Goal: Information Seeking & Learning: Learn about a topic

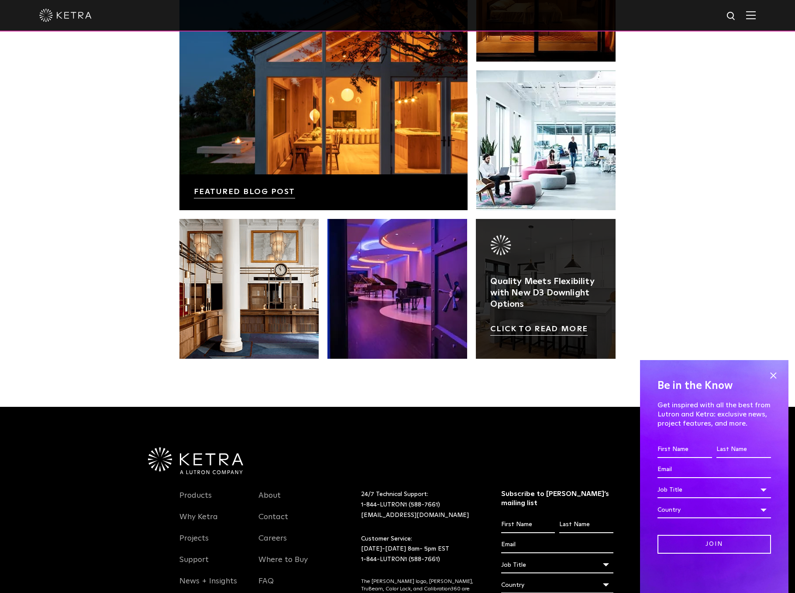
scroll to position [1835, 0]
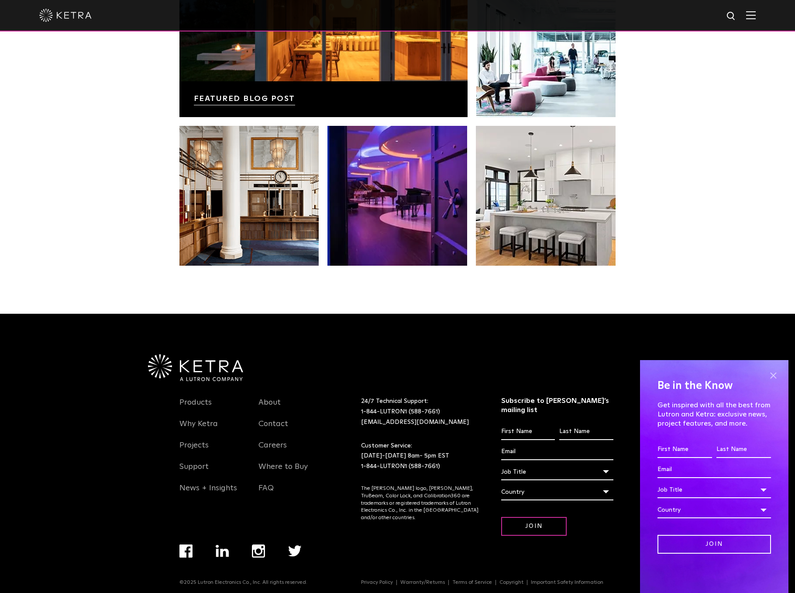
click at [773, 377] on span at bounding box center [773, 375] width 13 height 13
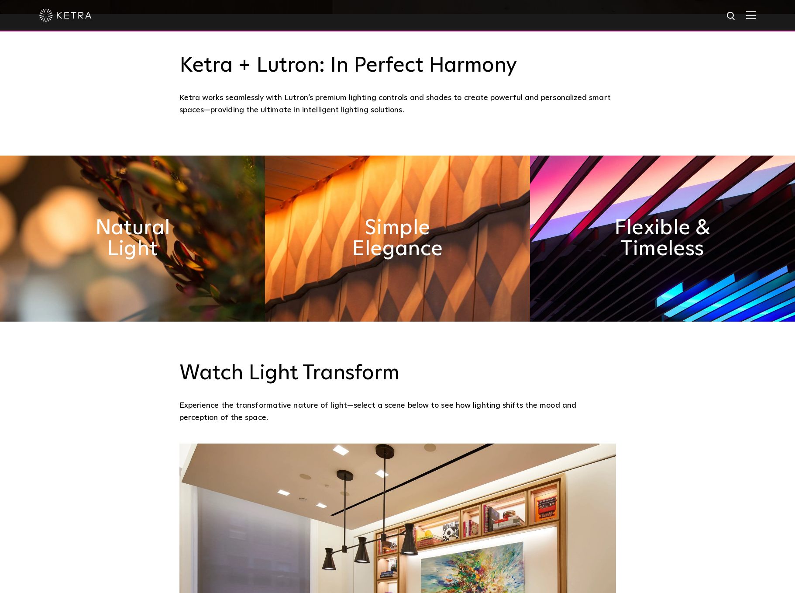
scroll to position [578, 0]
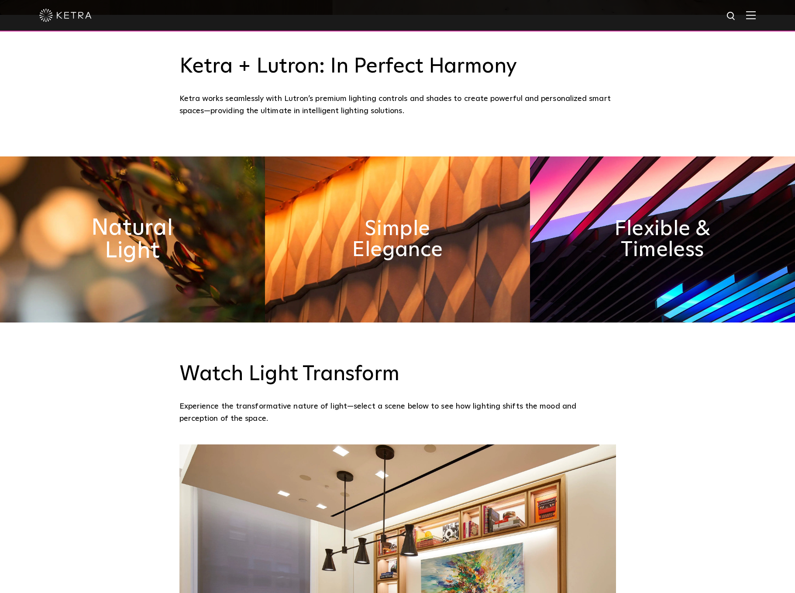
click at [147, 234] on h2 "Natural Light" at bounding box center [132, 240] width 143 height 46
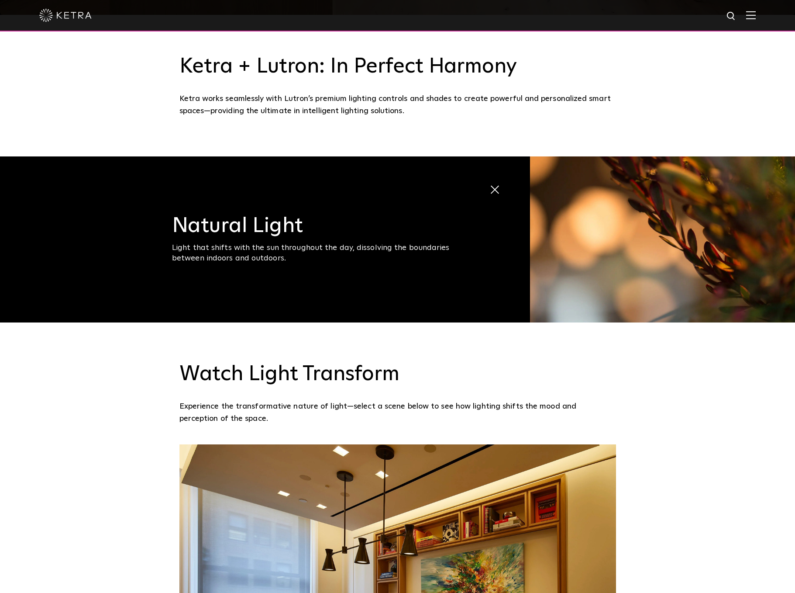
click at [270, 265] on span "Natural Light Light that shifts with the sun throughout the day, dissolving the…" at bounding box center [265, 239] width 530 height 166
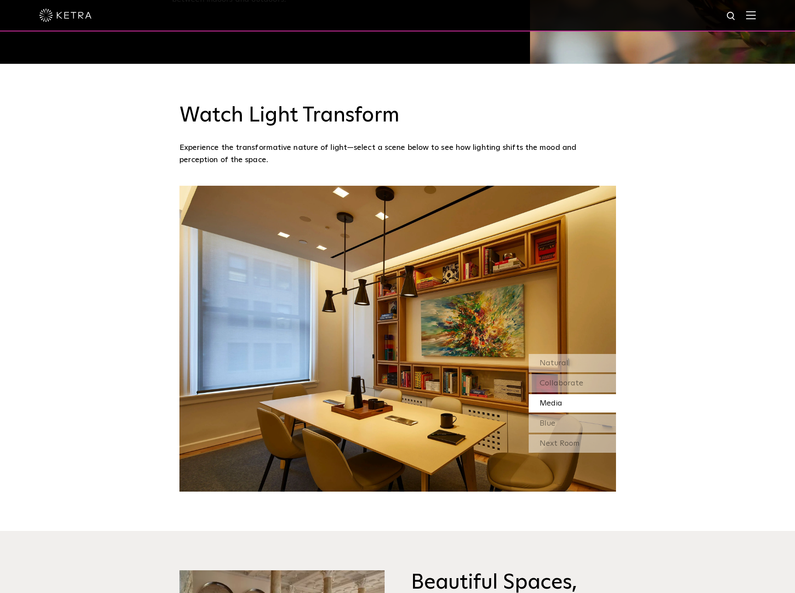
scroll to position [979, 0]
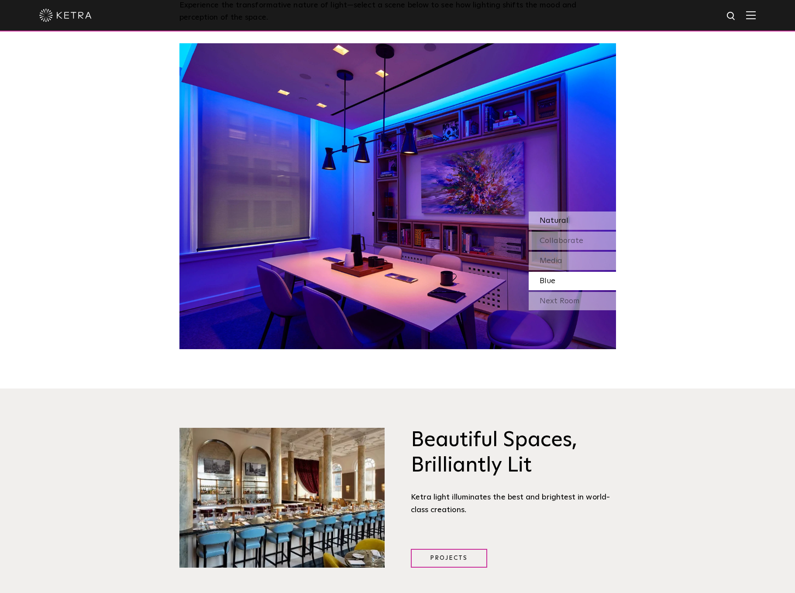
click at [567, 225] on div "Natural" at bounding box center [572, 220] width 87 height 18
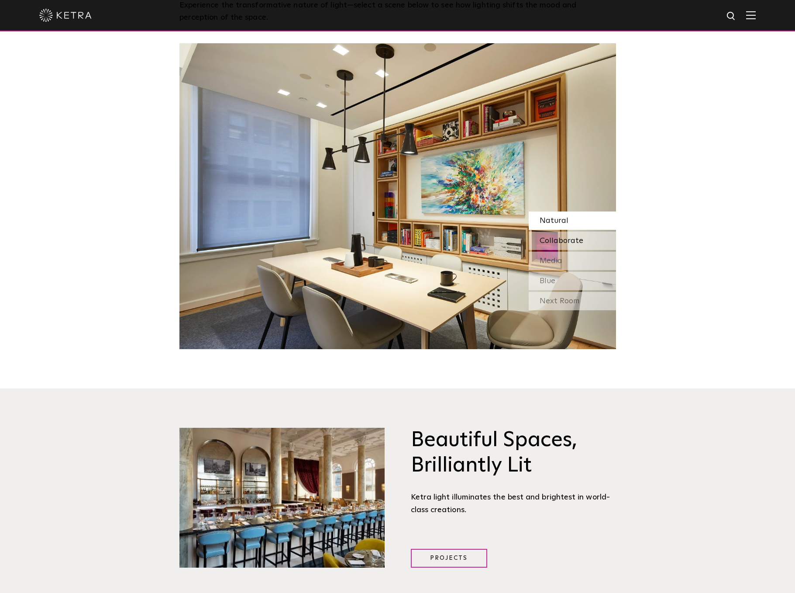
click at [586, 243] on div "Collaborate" at bounding box center [572, 241] width 87 height 18
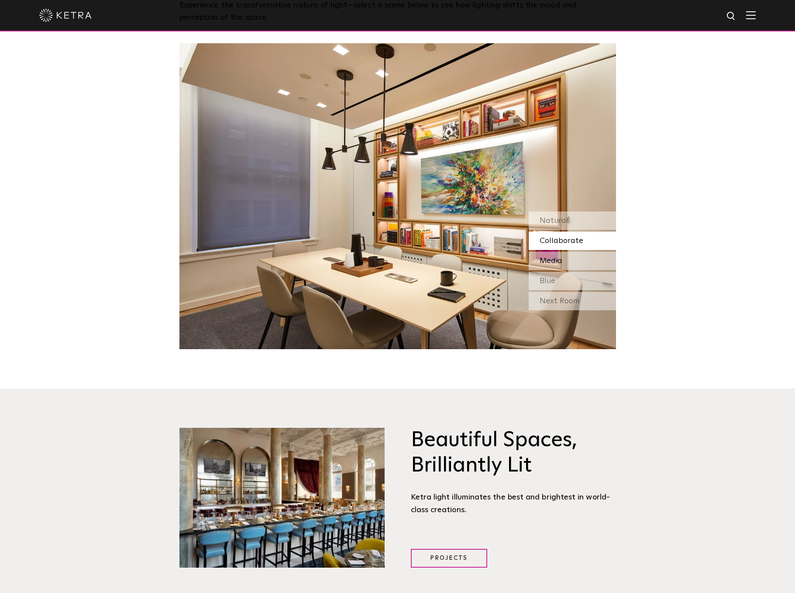
click at [575, 257] on div "Media" at bounding box center [572, 261] width 87 height 18
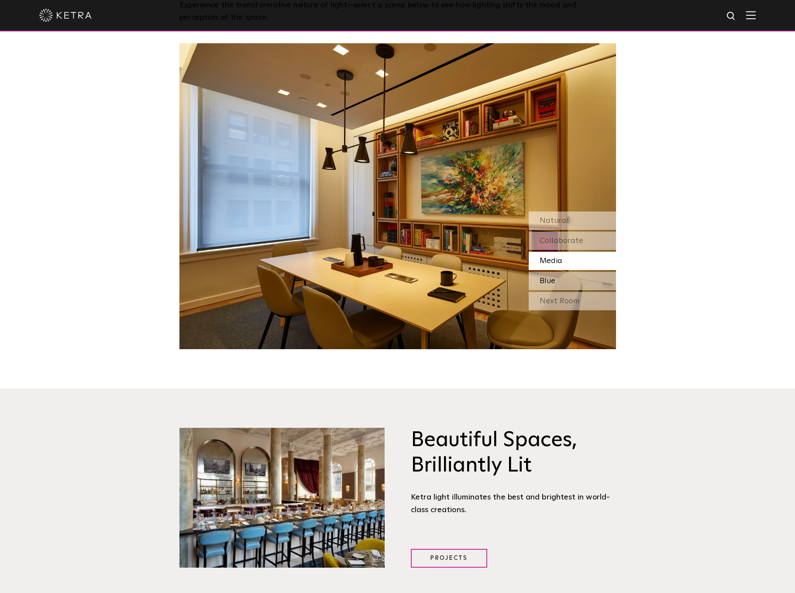
click at [571, 277] on div "Blue" at bounding box center [572, 281] width 87 height 18
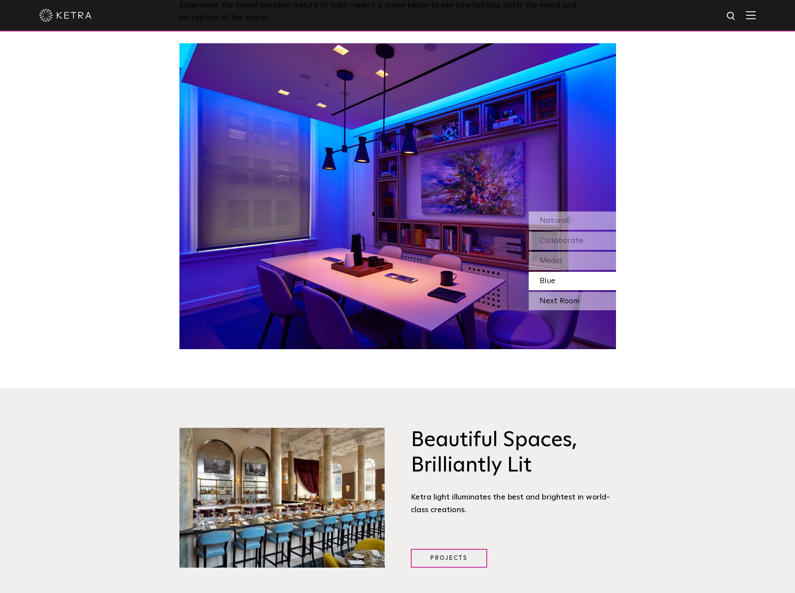
click at [574, 299] on div "Next Room" at bounding box center [572, 301] width 87 height 18
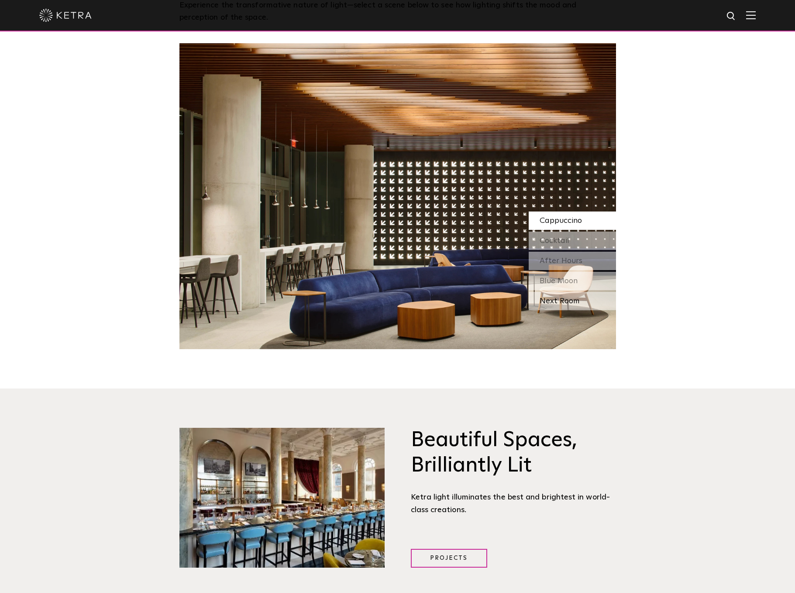
click at [575, 298] on div "Next Room" at bounding box center [572, 301] width 87 height 18
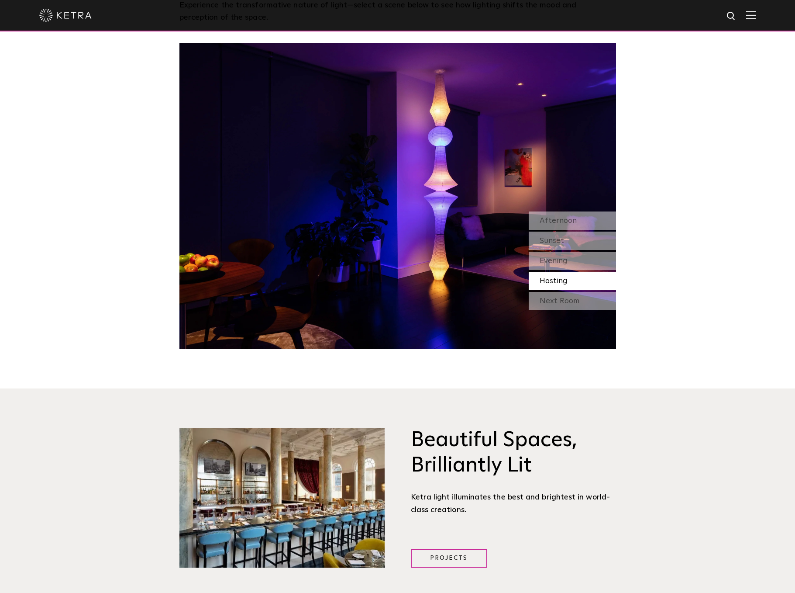
click at [575, 298] on div "Next Room" at bounding box center [572, 301] width 87 height 18
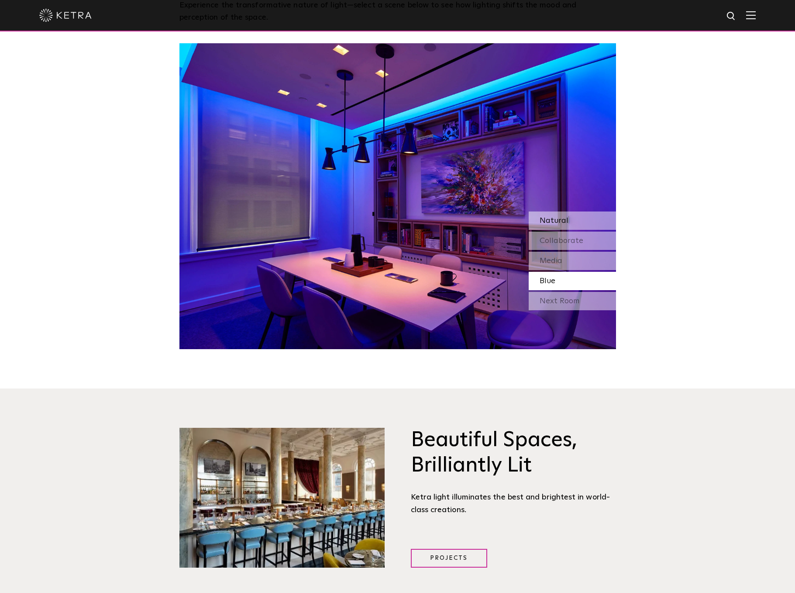
click at [571, 216] on div "Natural" at bounding box center [572, 220] width 87 height 18
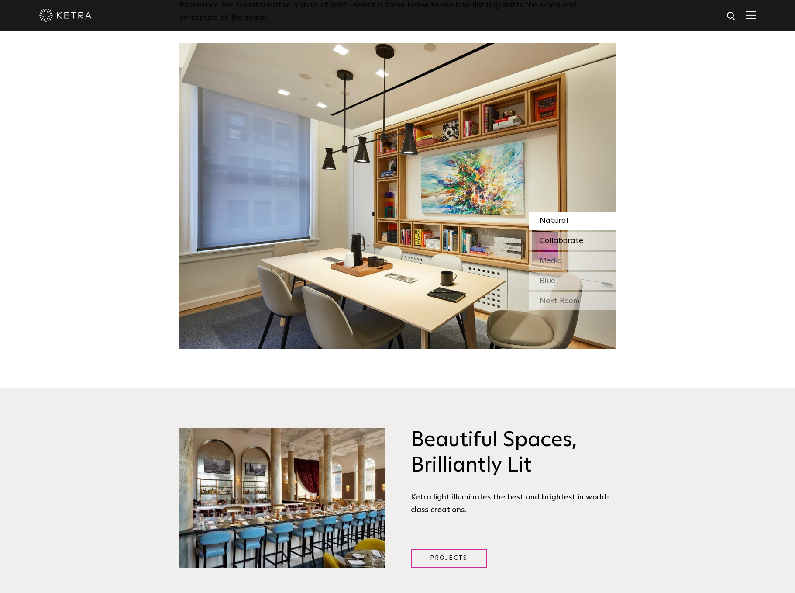
click at [600, 241] on div "Collaborate" at bounding box center [572, 241] width 87 height 18
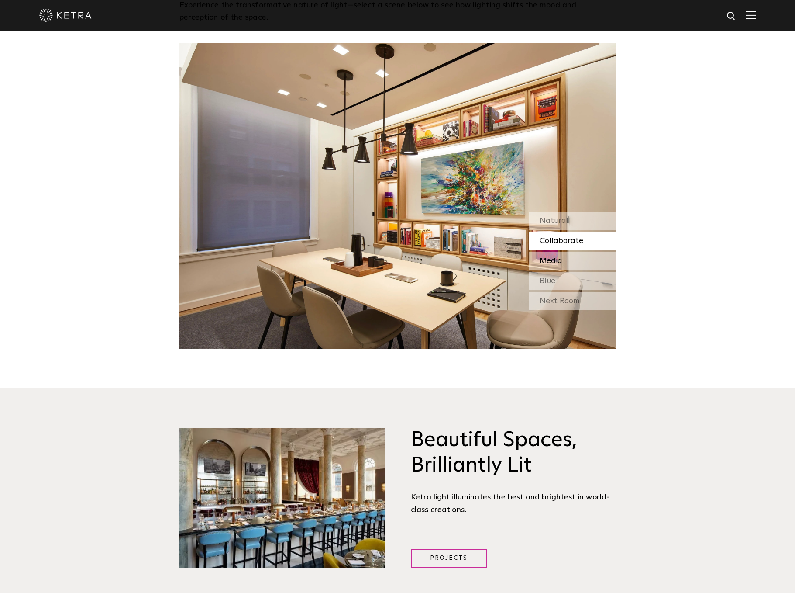
click at [602, 258] on div "Media" at bounding box center [572, 261] width 87 height 18
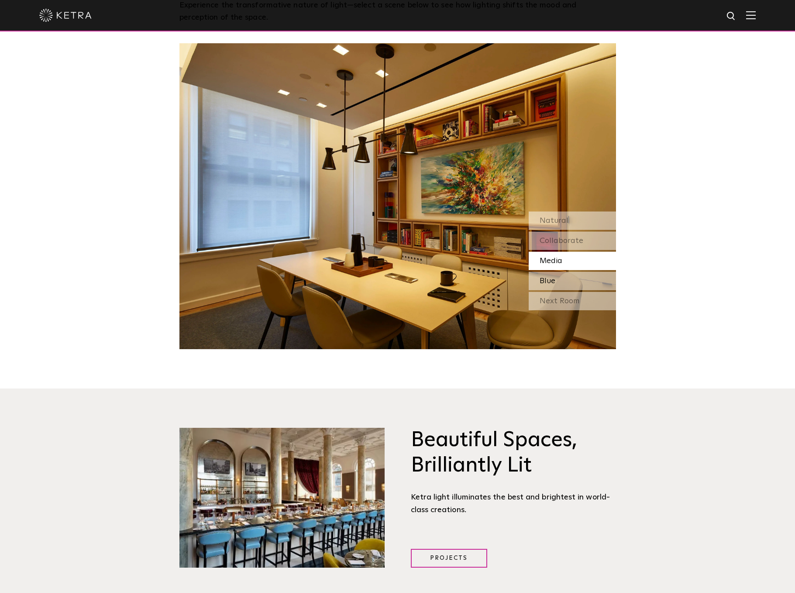
click at [602, 279] on div "Blue" at bounding box center [572, 281] width 87 height 18
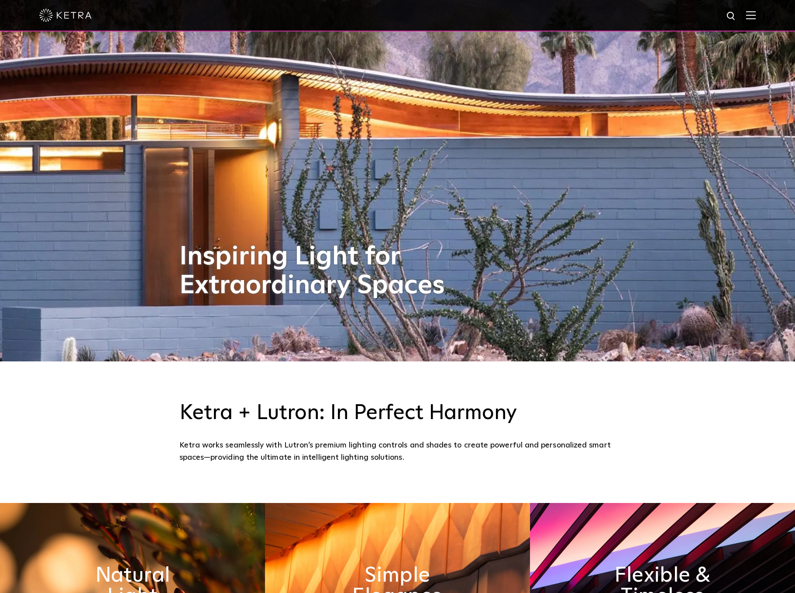
scroll to position [231, 0]
